Goal: Task Accomplishment & Management: Manage account settings

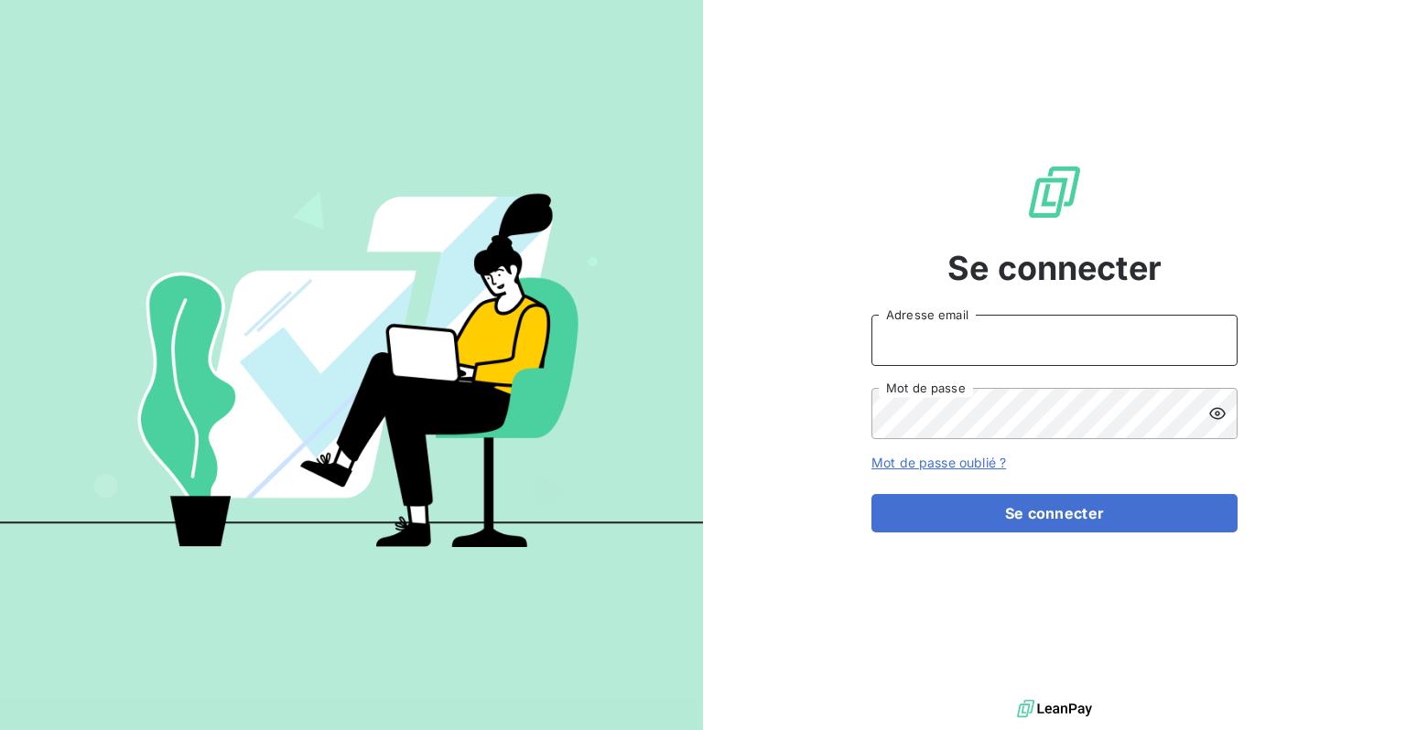
type input "[PERSON_NAME][EMAIL_ADDRESS][DOMAIN_NAME]"
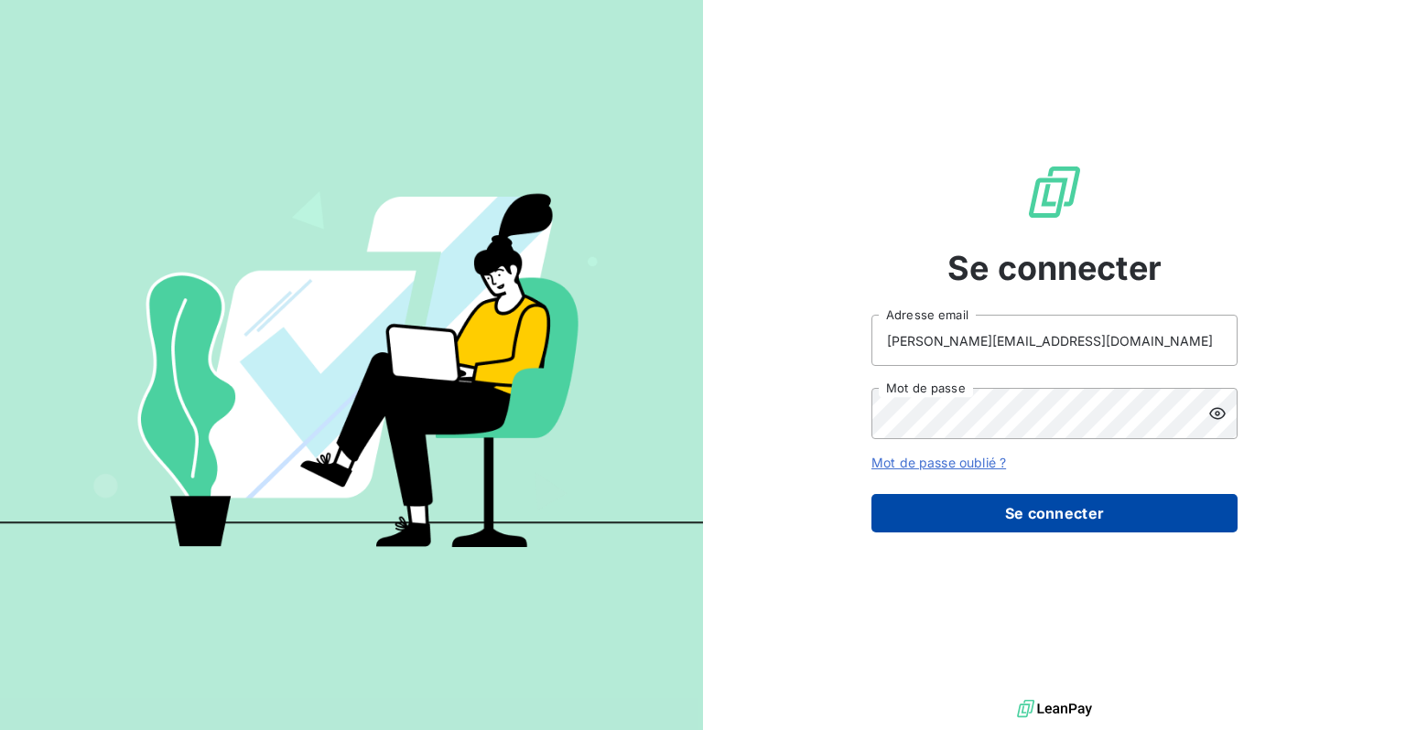
click at [1073, 521] on button "Se connecter" at bounding box center [1054, 513] width 366 height 38
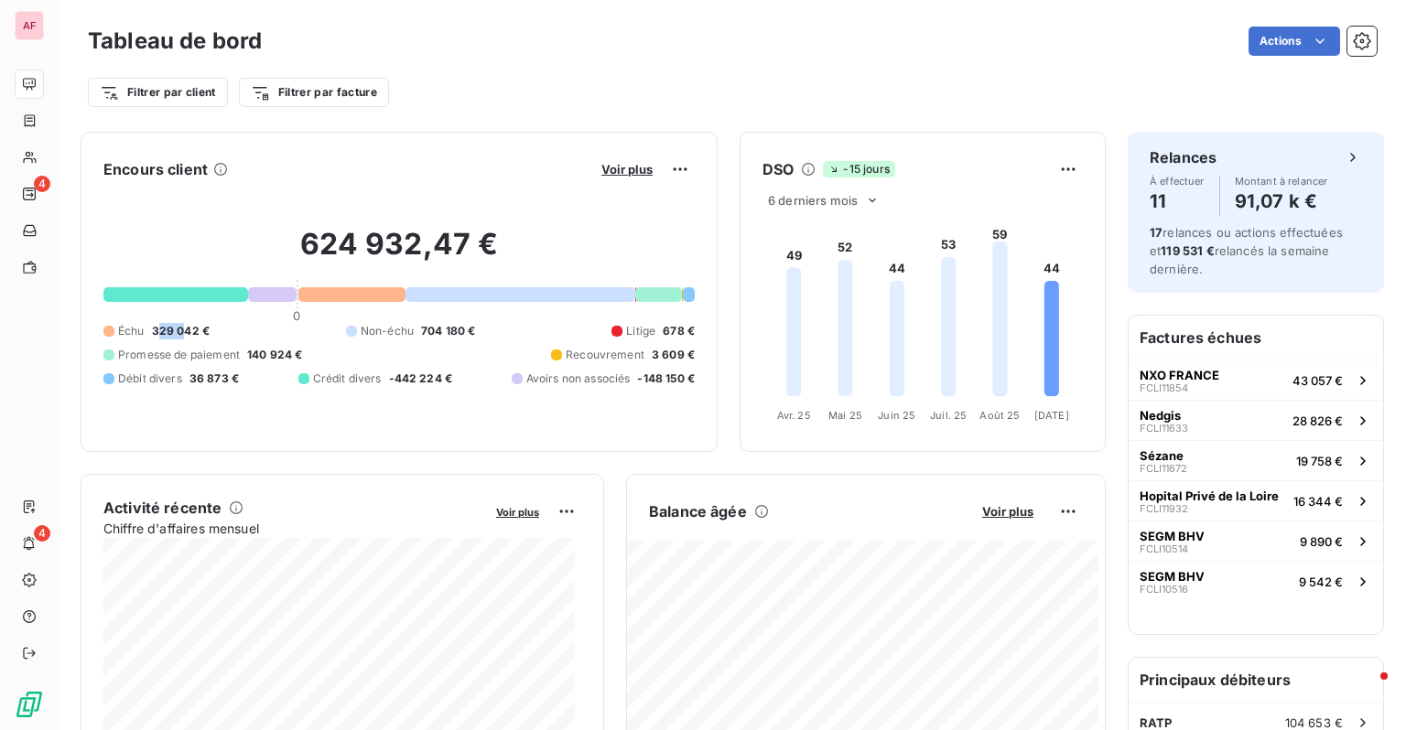
drag, startPoint x: 161, startPoint y: 318, endPoint x: 179, endPoint y: 317, distance: 18.4
click at [179, 323] on span "329 042 €" at bounding box center [181, 331] width 58 height 16
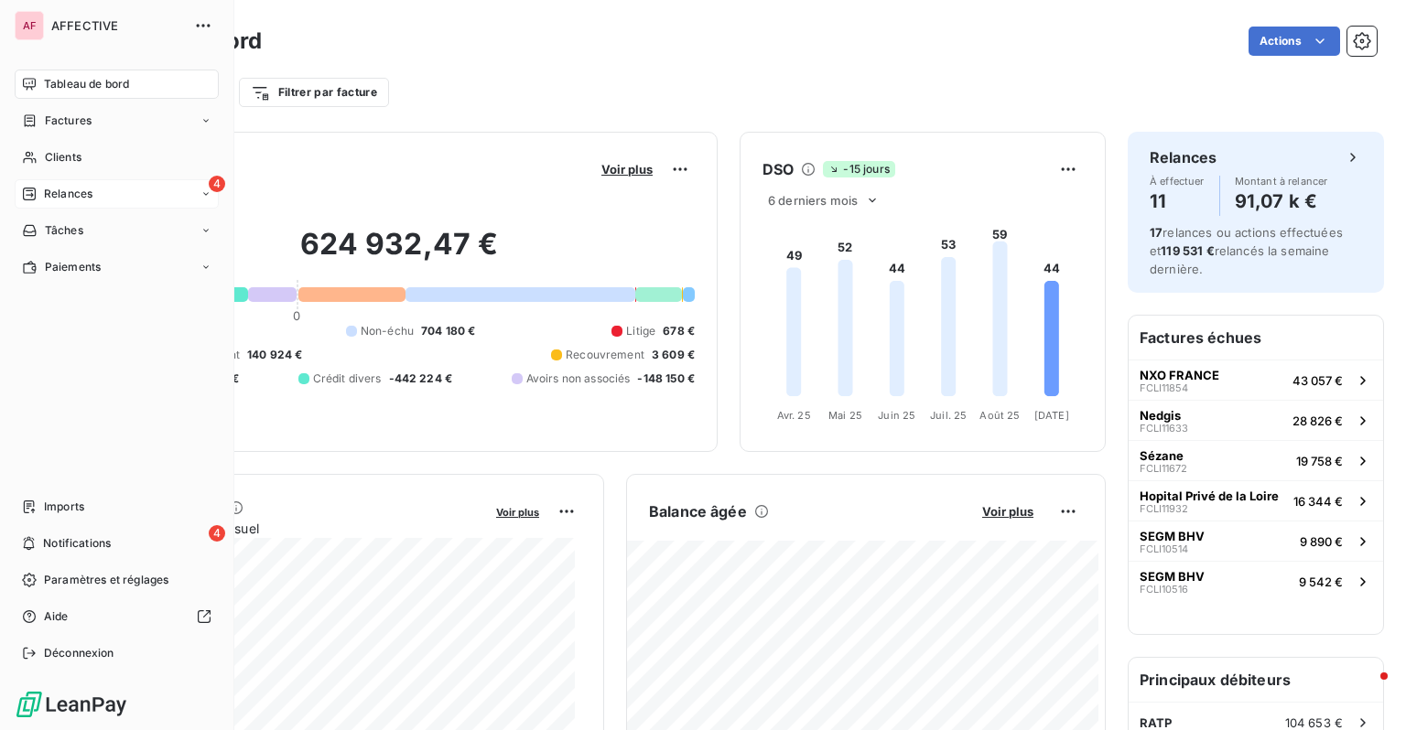
click at [86, 185] on div "4 Relances" at bounding box center [117, 193] width 204 height 29
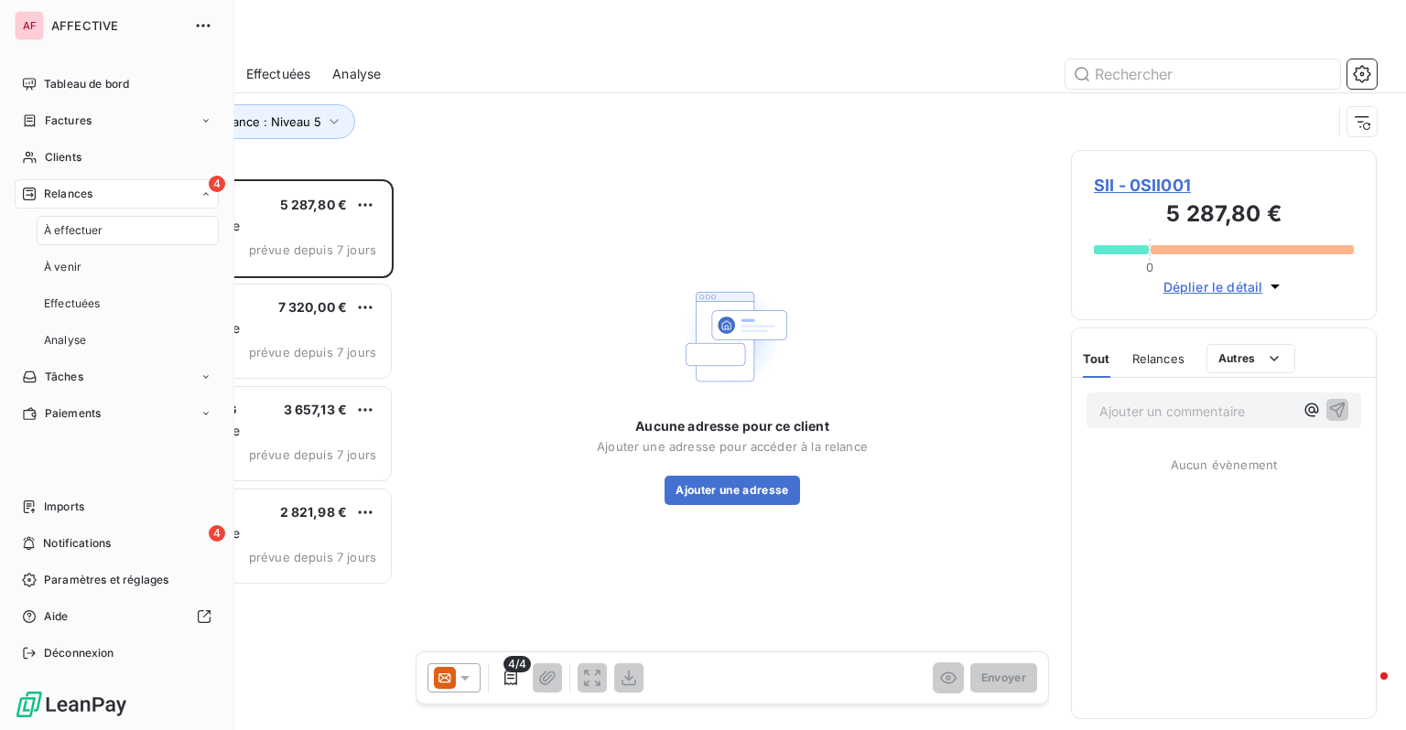
scroll to position [537, 291]
